Goal: Transaction & Acquisition: Purchase product/service

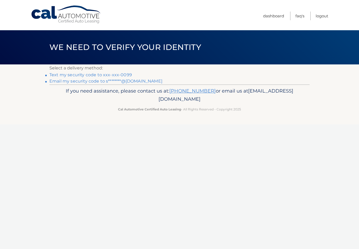
click at [122, 73] on link "Text my security code to xxx-xxx-0099" at bounding box center [90, 74] width 83 height 5
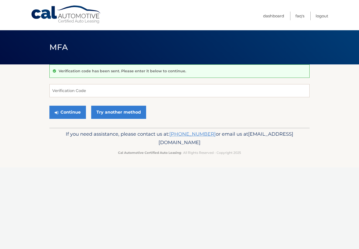
click at [121, 75] on div "Verification code has been sent. Please enter it below to continue." at bounding box center [179, 70] width 260 height 13
type input "970109"
click at [70, 106] on button "Continue" at bounding box center [67, 112] width 37 height 13
click at [73, 116] on button "Continue" at bounding box center [67, 112] width 37 height 13
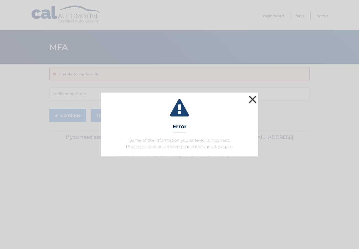
click at [253, 99] on button "×" at bounding box center [252, 99] width 11 height 11
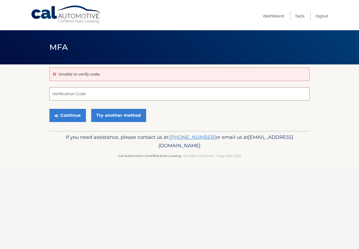
click at [175, 95] on input "Verification Code" at bounding box center [179, 93] width 260 height 13
type input "970109"
click at [70, 115] on button "Continue" at bounding box center [67, 115] width 37 height 13
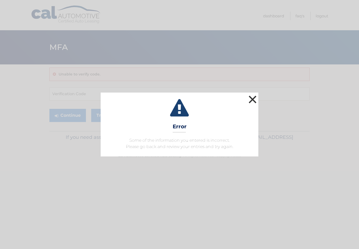
click at [253, 99] on button "×" at bounding box center [252, 99] width 11 height 11
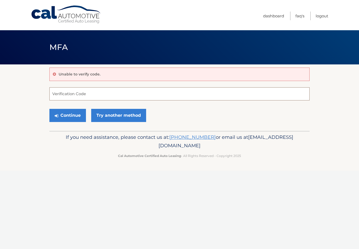
click at [129, 94] on input "Verification Code" at bounding box center [179, 93] width 260 height 13
type input "970109"
click at [71, 114] on button "Continue" at bounding box center [67, 115] width 37 height 13
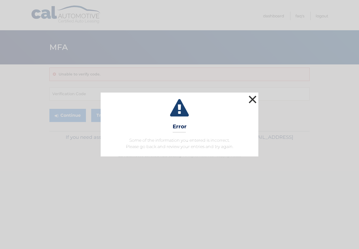
click at [255, 99] on button "×" at bounding box center [252, 99] width 11 height 11
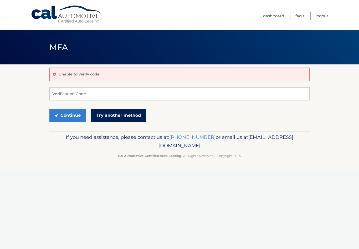
click at [127, 116] on link "Try another method" at bounding box center [118, 115] width 55 height 13
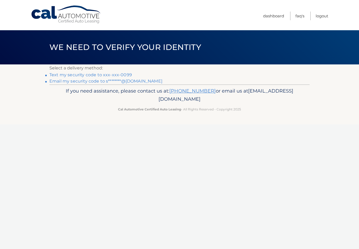
click at [122, 75] on link "Text my security code to xxx-xxx-0099" at bounding box center [90, 74] width 83 height 5
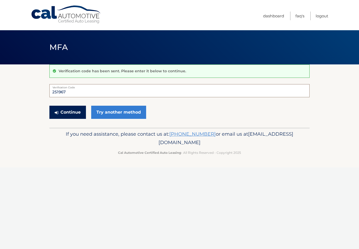
type input "251967"
click at [70, 112] on button "Continue" at bounding box center [67, 112] width 37 height 13
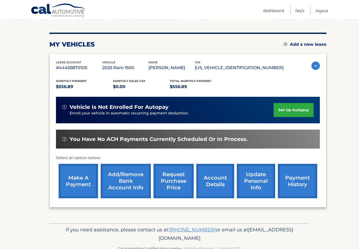
scroll to position [60, 0]
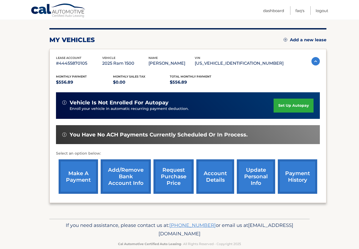
click at [78, 171] on link "make a payment" at bounding box center [78, 176] width 39 height 34
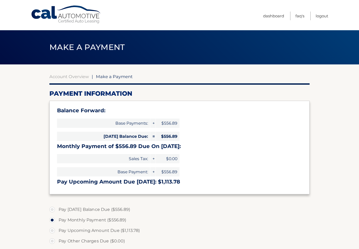
select select "ZTk3NWFkOTAtZmNmNS00NDZlLTgyNGYtOWJlMTBjOTk5Mjcy"
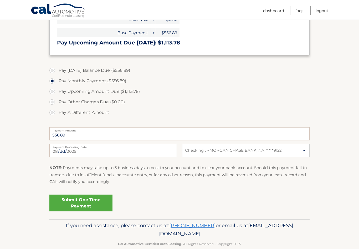
scroll to position [139, 0]
click at [87, 202] on link "Submit One Time Payment" at bounding box center [80, 203] width 63 height 17
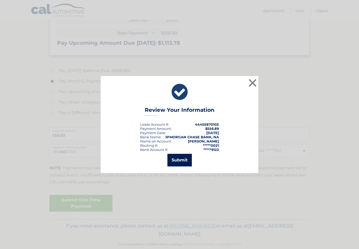
click at [182, 165] on button "Submit" at bounding box center [179, 160] width 24 height 13
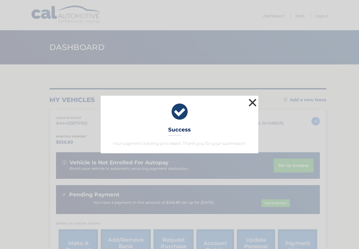
click at [251, 102] on button "×" at bounding box center [252, 102] width 11 height 11
